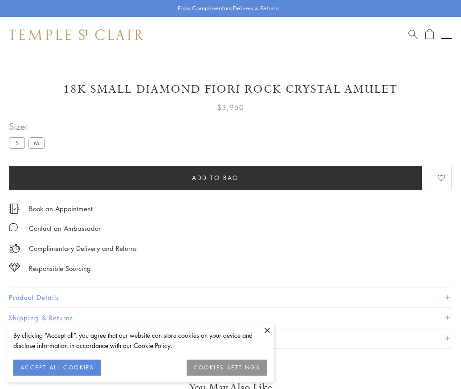
click at [215, 177] on span "Add to bag" at bounding box center [215, 178] width 47 height 10
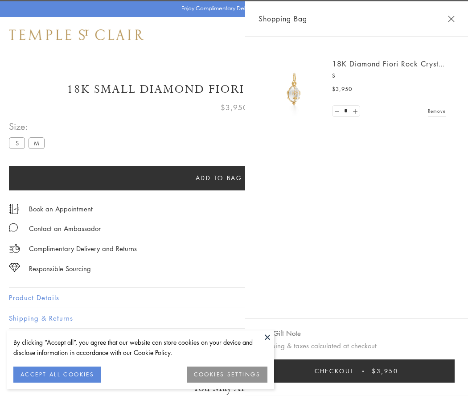
click at [354, 371] on span "Checkout" at bounding box center [335, 371] width 40 height 10
